Goal: Task Accomplishment & Management: Use online tool/utility

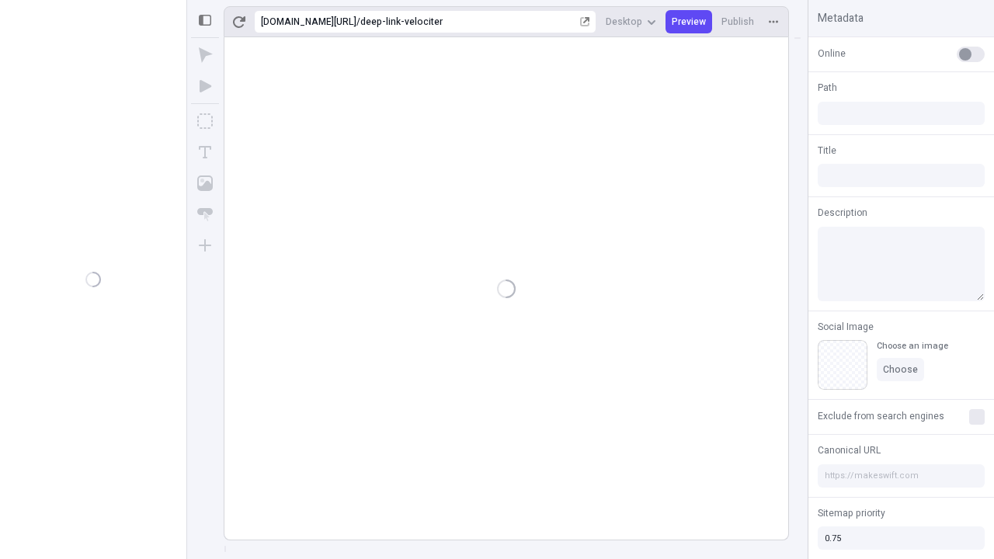
type input "/deep-link-velociter"
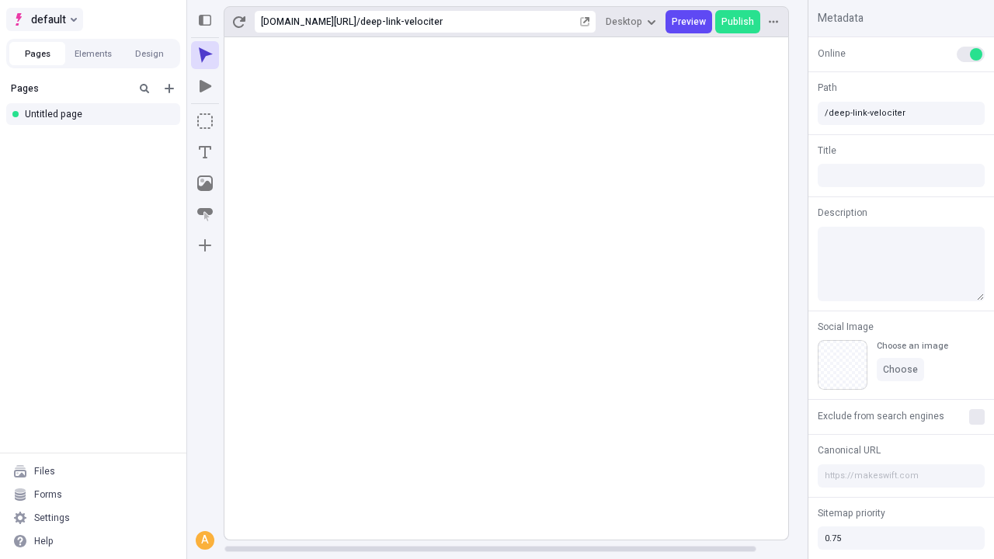
click at [43, 19] on span "default" at bounding box center [48, 19] width 35 height 19
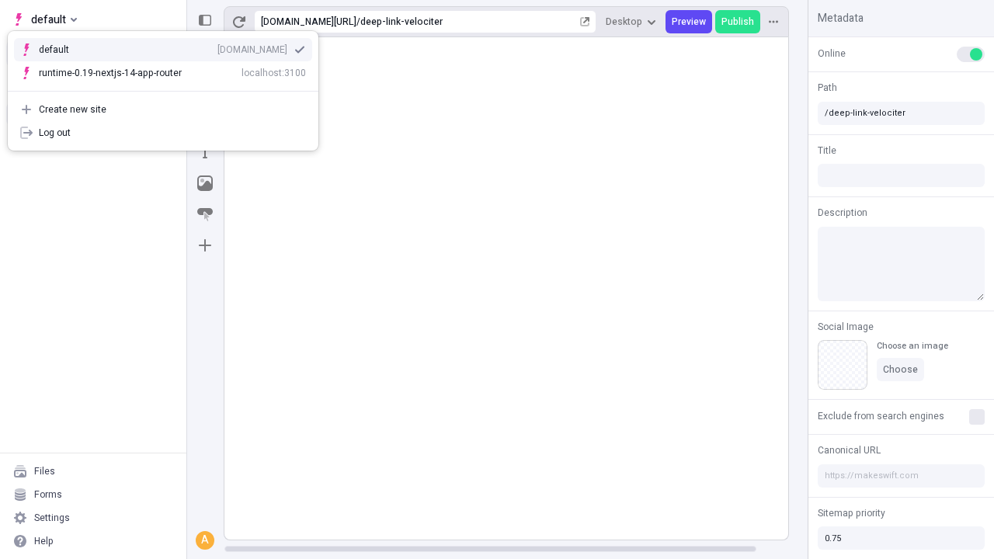
click at [217, 47] on div "[DOMAIN_NAME]" at bounding box center [252, 49] width 70 height 12
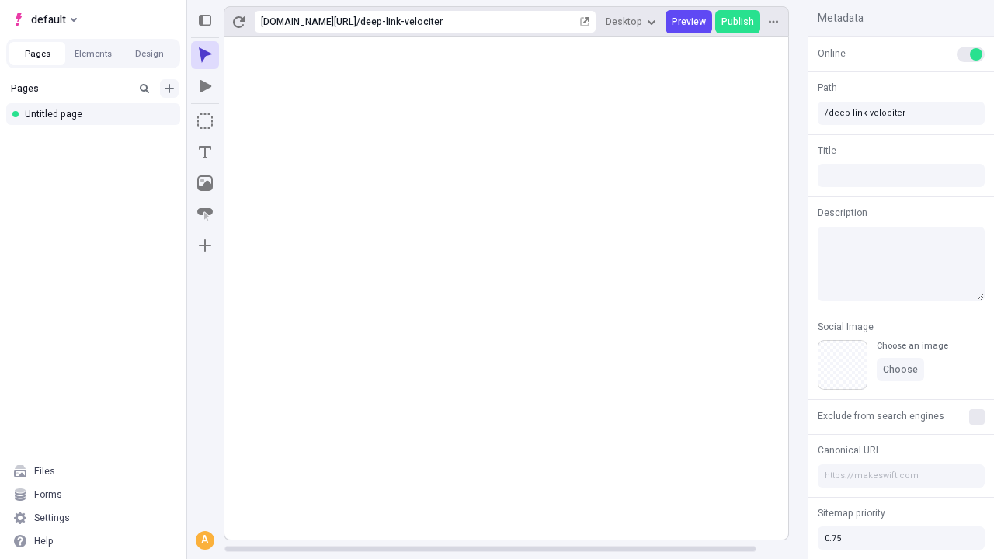
click at [169, 89] on icon "Add new" at bounding box center [169, 88] width 9 height 9
click at [252, 120] on span "Blank page" at bounding box center [261, 120] width 96 height 12
type input "/deep-link-compello"
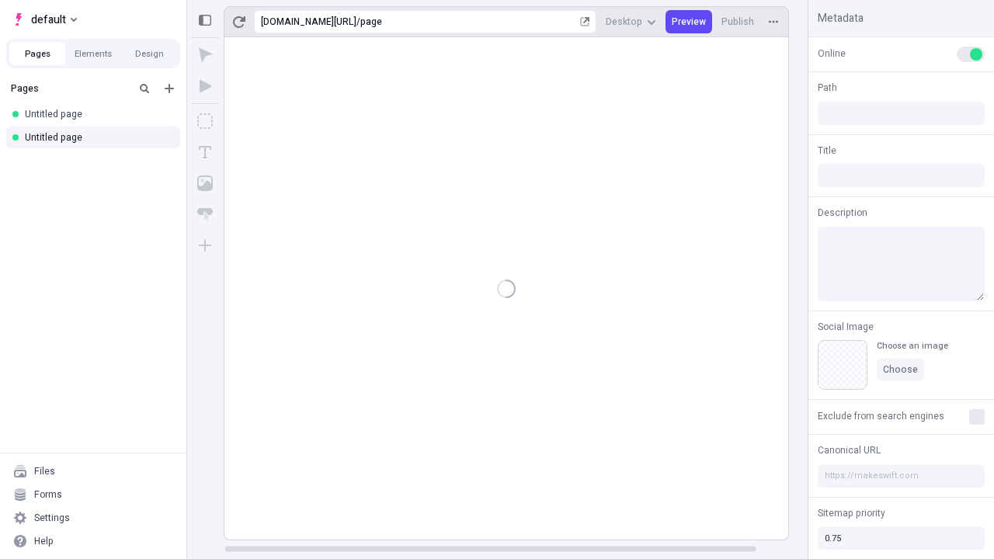
type input "/page"
